Goal: Transaction & Acquisition: Purchase product/service

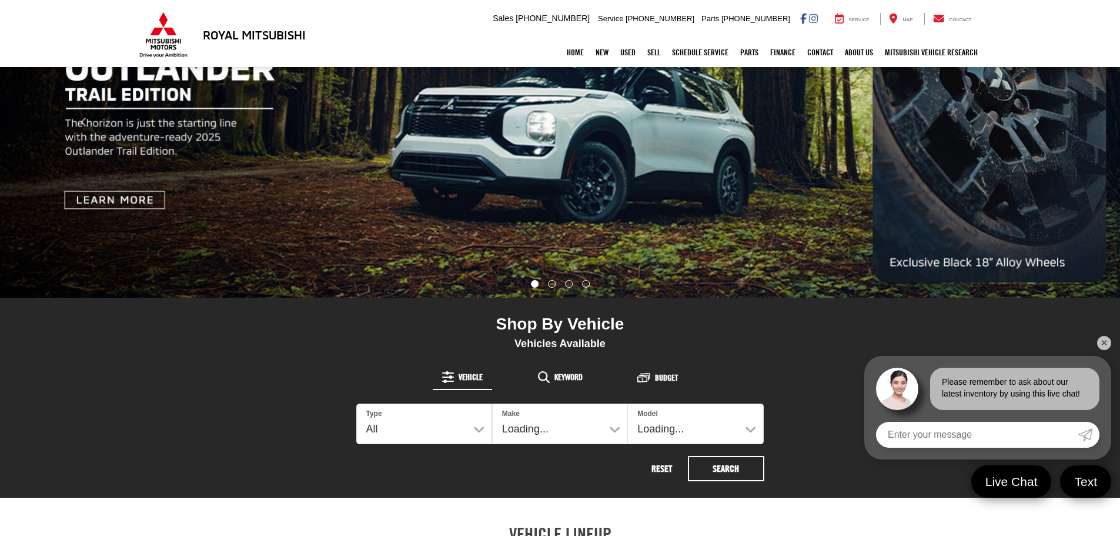
scroll to position [294, 0]
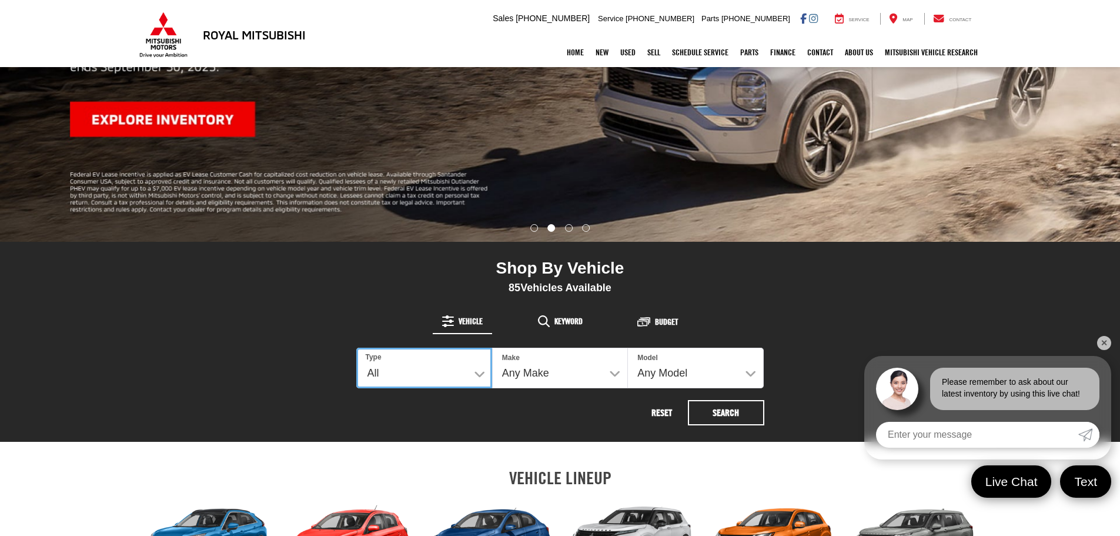
click at [476, 370] on select "All New Used" at bounding box center [424, 368] width 136 height 41
select select "Type:N"
click at [356, 348] on select "All New Used" at bounding box center [424, 368] width 136 height 41
select select "Mitsubishi"
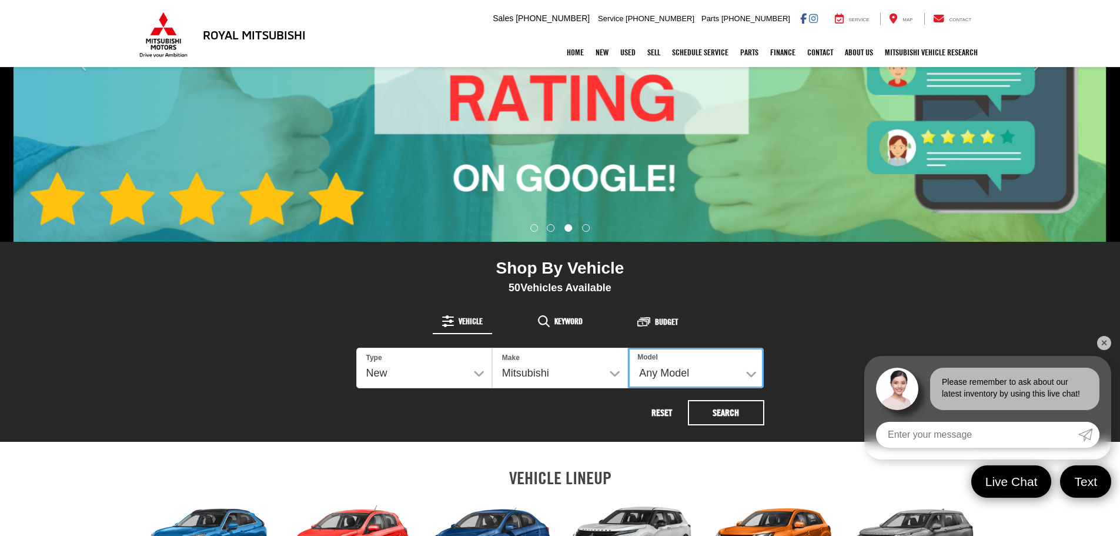
click at [753, 376] on select "Any Model Eclipse Cross Outlander Outlander PHEV Outlander Sport" at bounding box center [696, 368] width 136 height 41
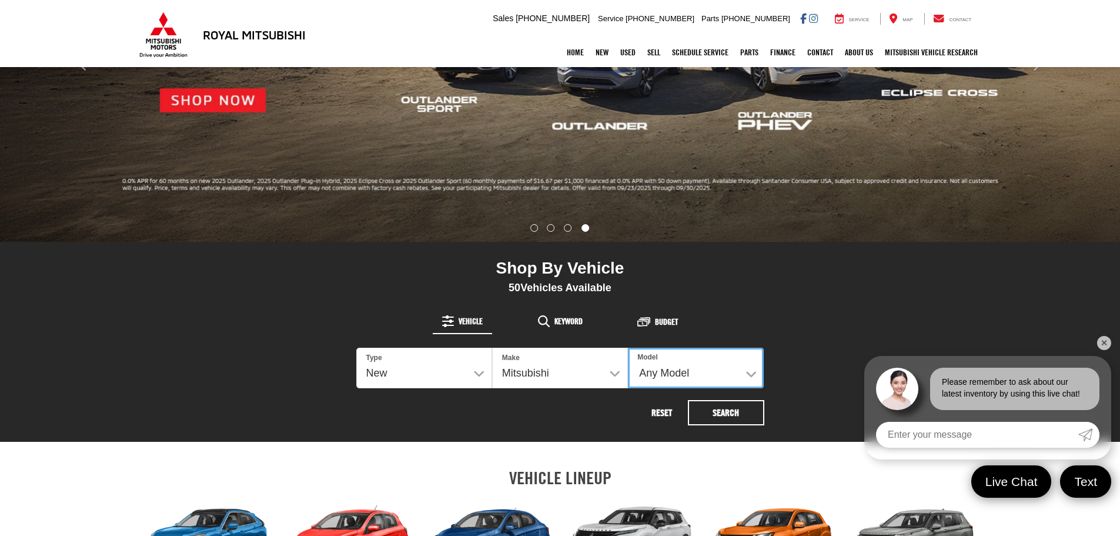
select select "Outlander"
click at [628, 348] on select "Any Model Eclipse Cross Outlander Outlander PHEV Outlander Sport" at bounding box center [696, 368] width 136 height 41
click at [720, 411] on button "Search" at bounding box center [726, 412] width 76 height 25
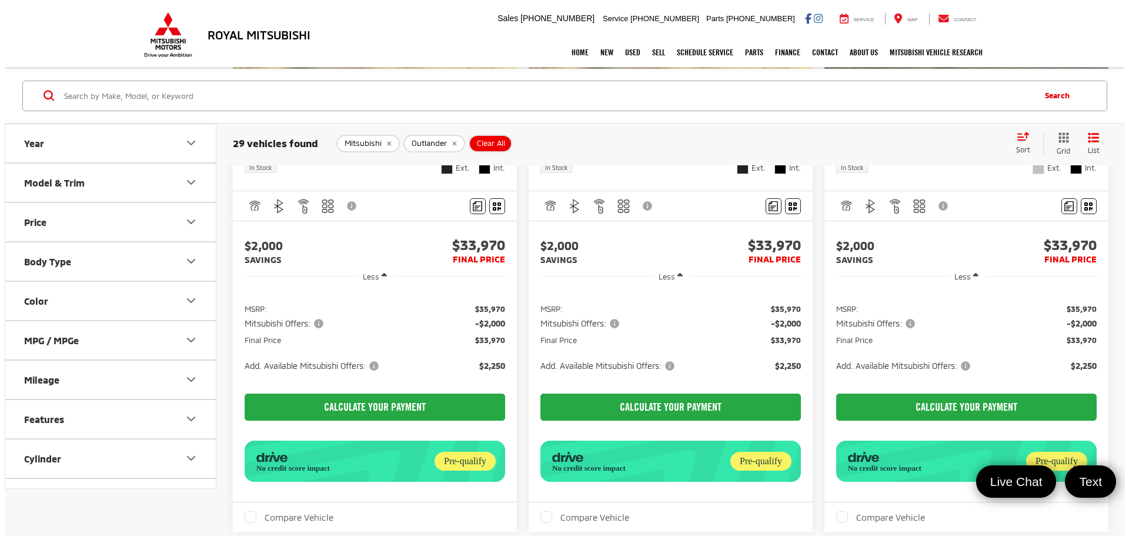
scroll to position [1057, 0]
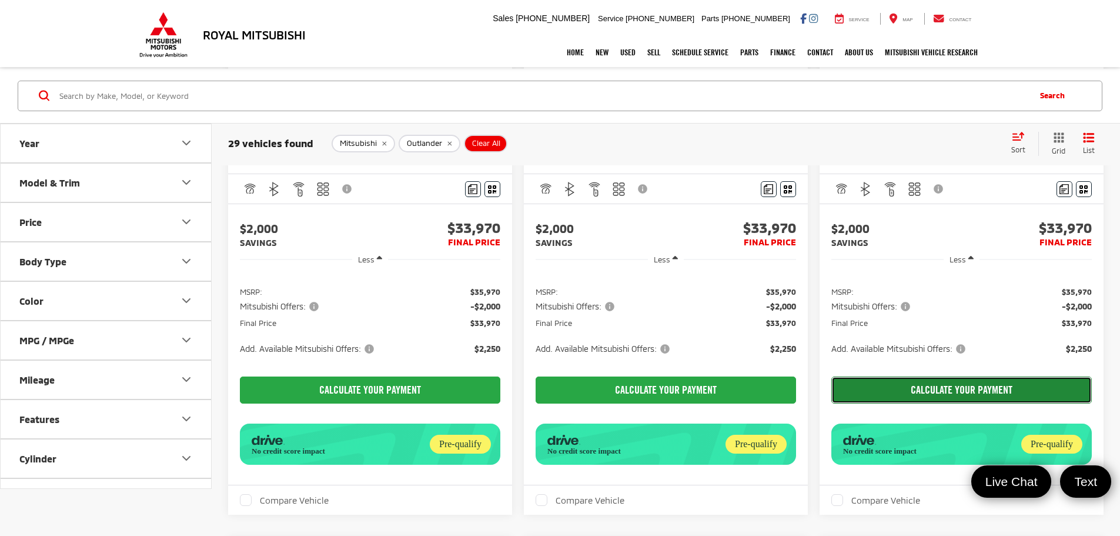
click at [832, 376] on button "CALCULATE YOUR PAYMENT" at bounding box center [962, 389] width 261 height 27
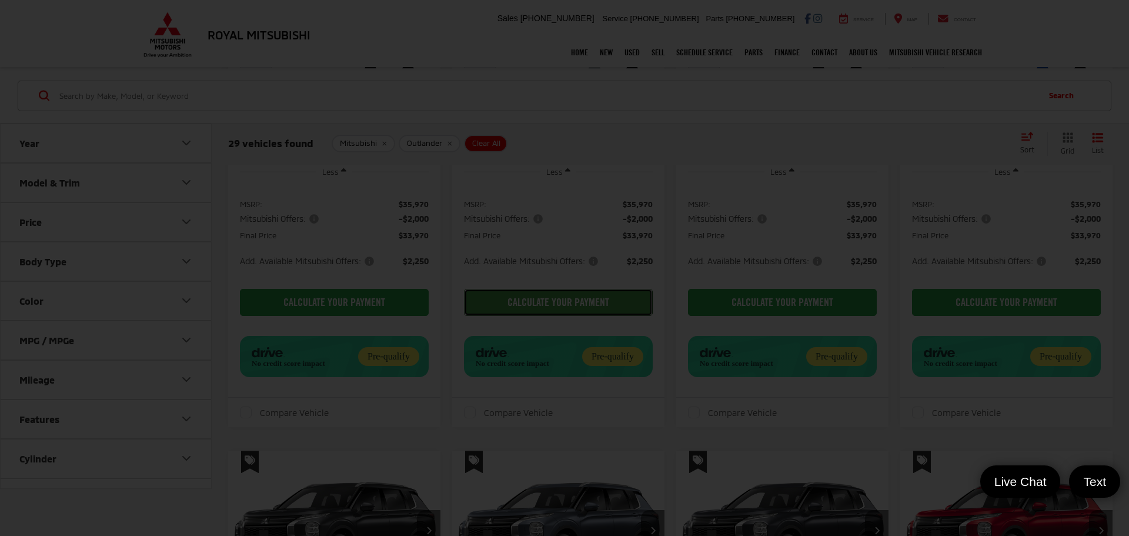
scroll to position [11, 0]
